Goal: Task Accomplishment & Management: Manage account settings

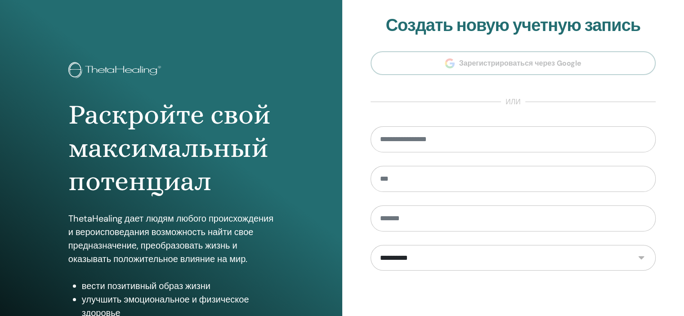
scroll to position [115, 0]
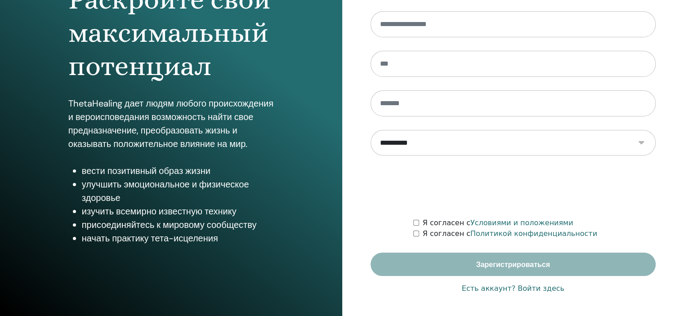
click at [525, 288] on font "Есть аккаунт? Войти здесь" at bounding box center [513, 288] width 102 height 9
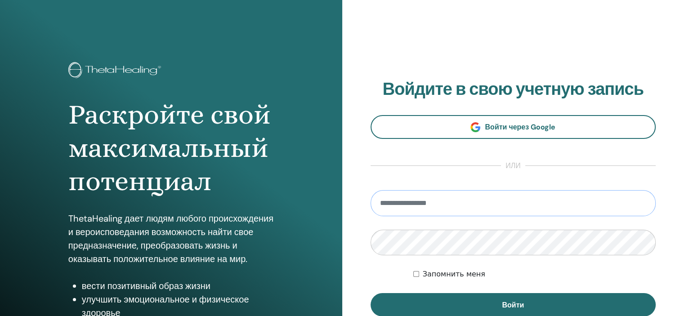
click at [434, 201] on input "email" at bounding box center [512, 203] width 285 height 26
type input "**********"
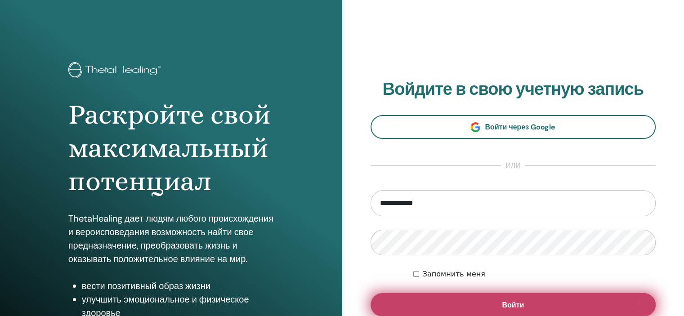
click at [457, 295] on button "Войти" at bounding box center [512, 304] width 285 height 23
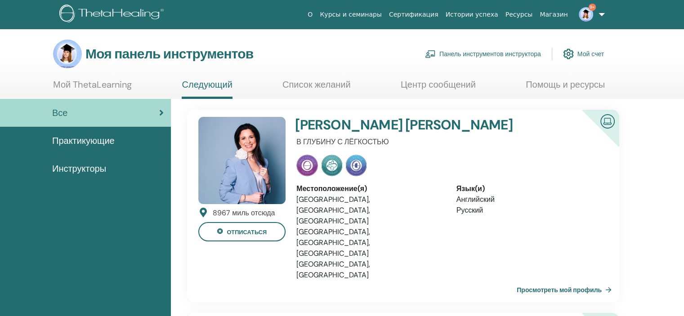
click at [503, 50] on font "Панель инструментов инструктора" at bounding box center [490, 54] width 102 height 8
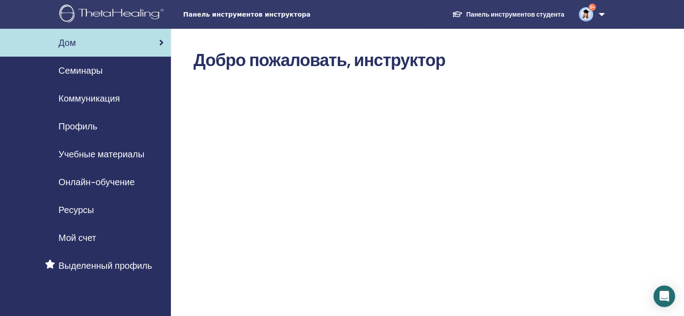
click at [100, 70] on font "Семинары" at bounding box center [80, 71] width 44 height 12
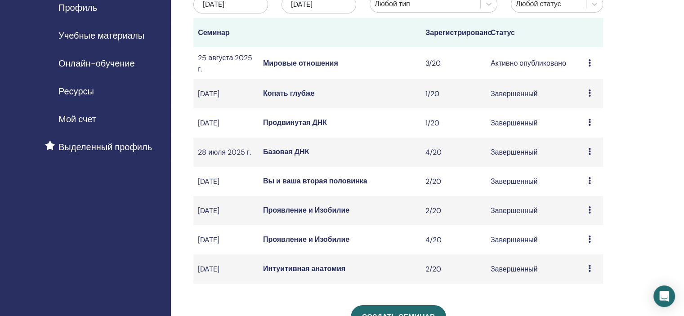
scroll to position [120, 0]
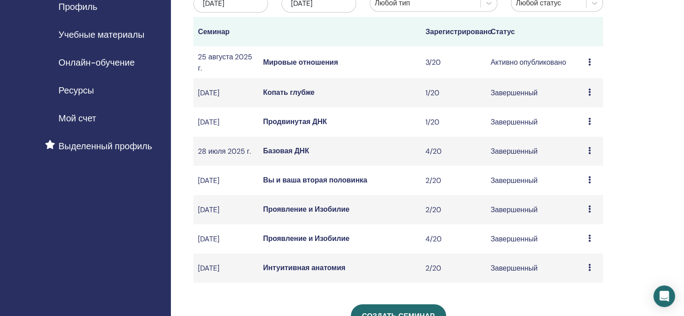
click at [321, 67] on font "Мировые отношения" at bounding box center [300, 62] width 75 height 9
